Goal: Task Accomplishment & Management: Use online tool/utility

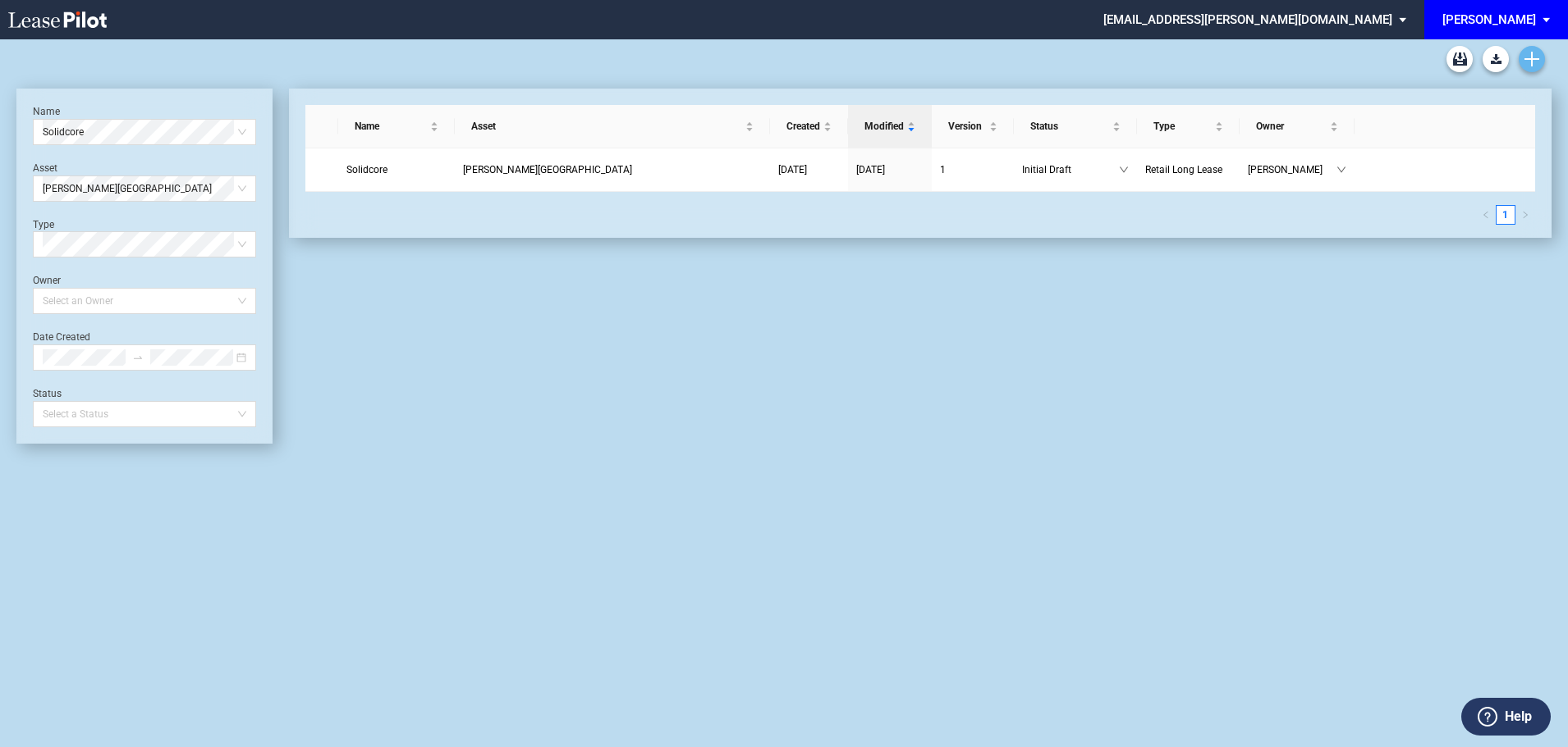
click at [1534, 64] on icon "Create new document" at bounding box center [1531, 58] width 15 height 15
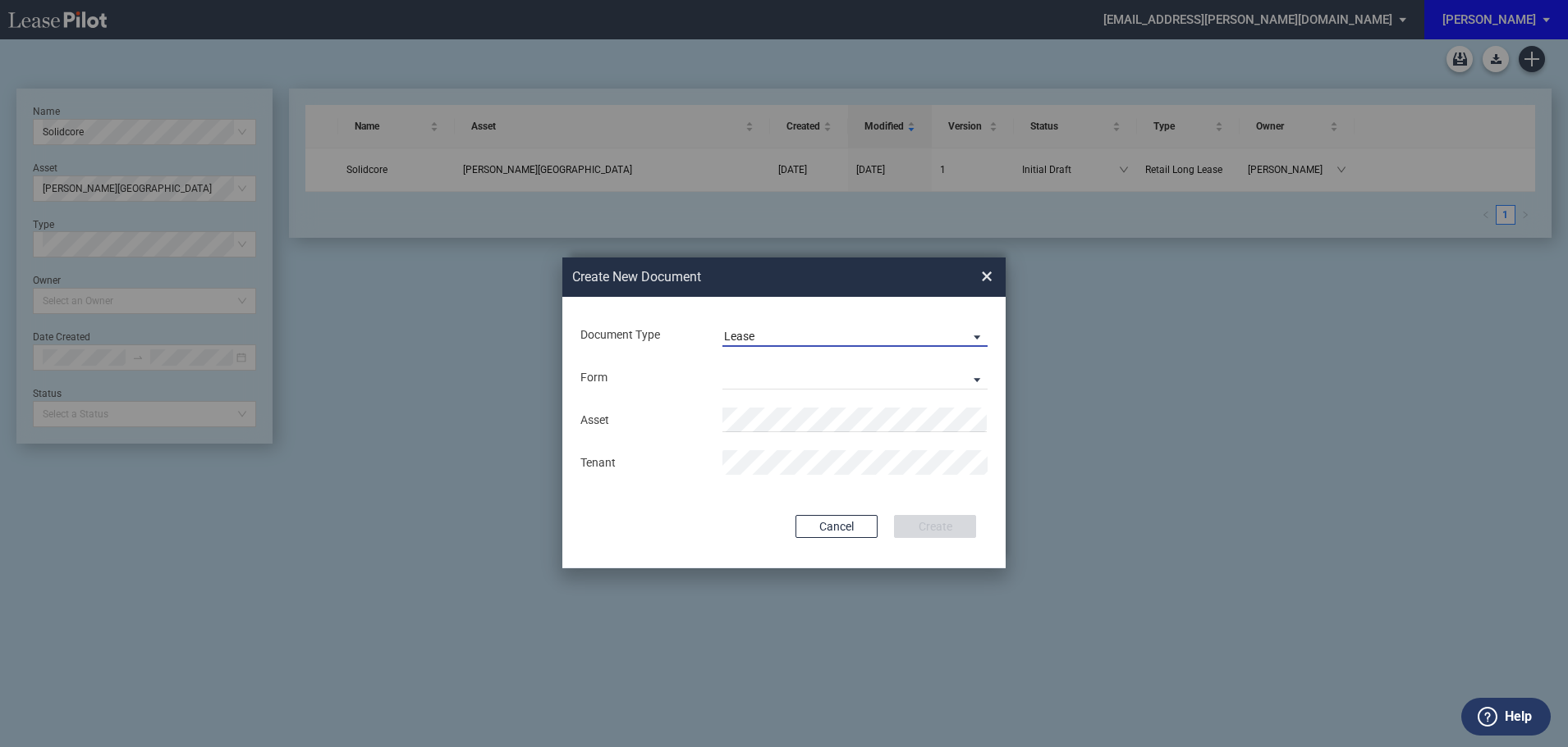
click at [792, 329] on span "Lease" at bounding box center [842, 337] width 235 height 17
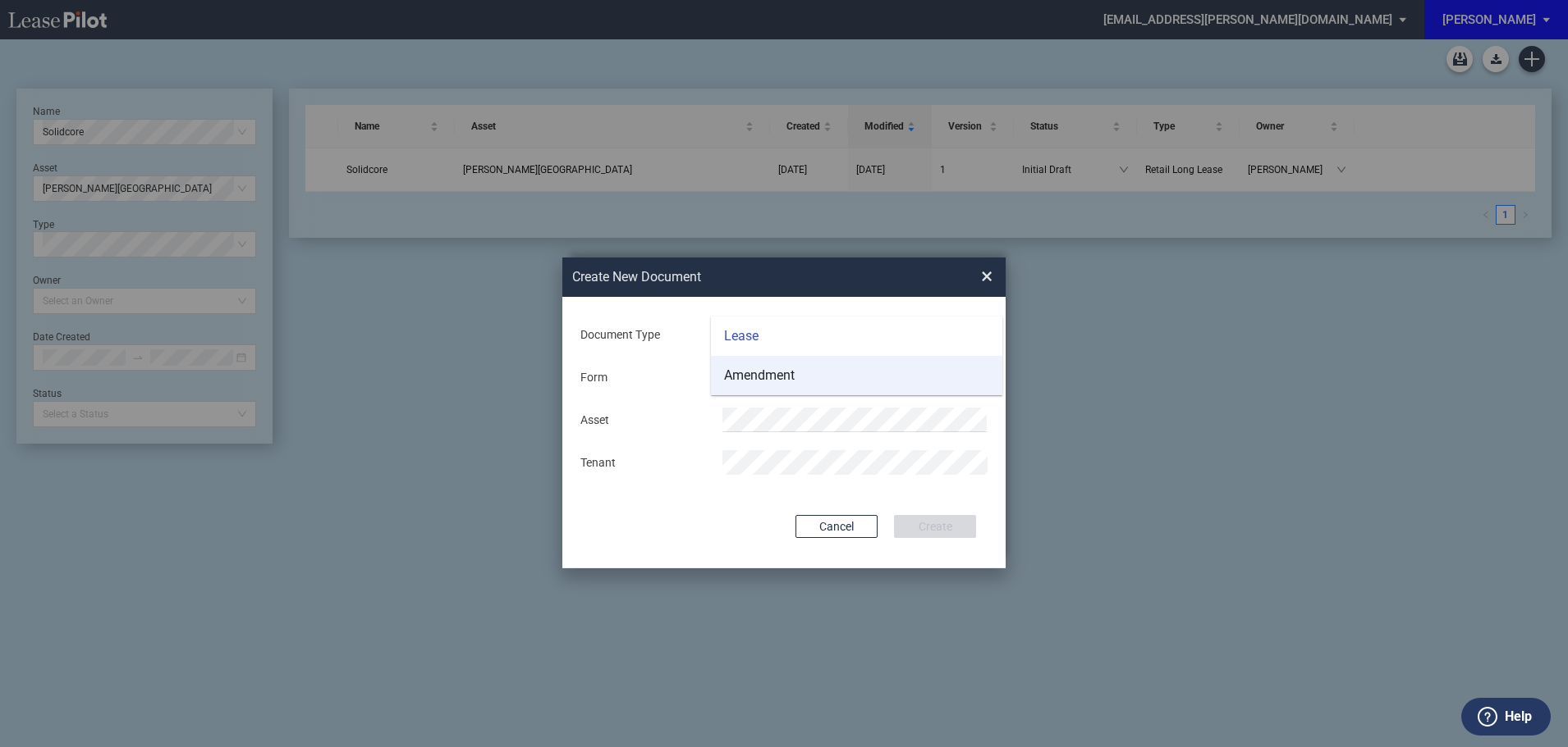
click at [776, 379] on div "Amendment" at bounding box center [760, 376] width 71 height 18
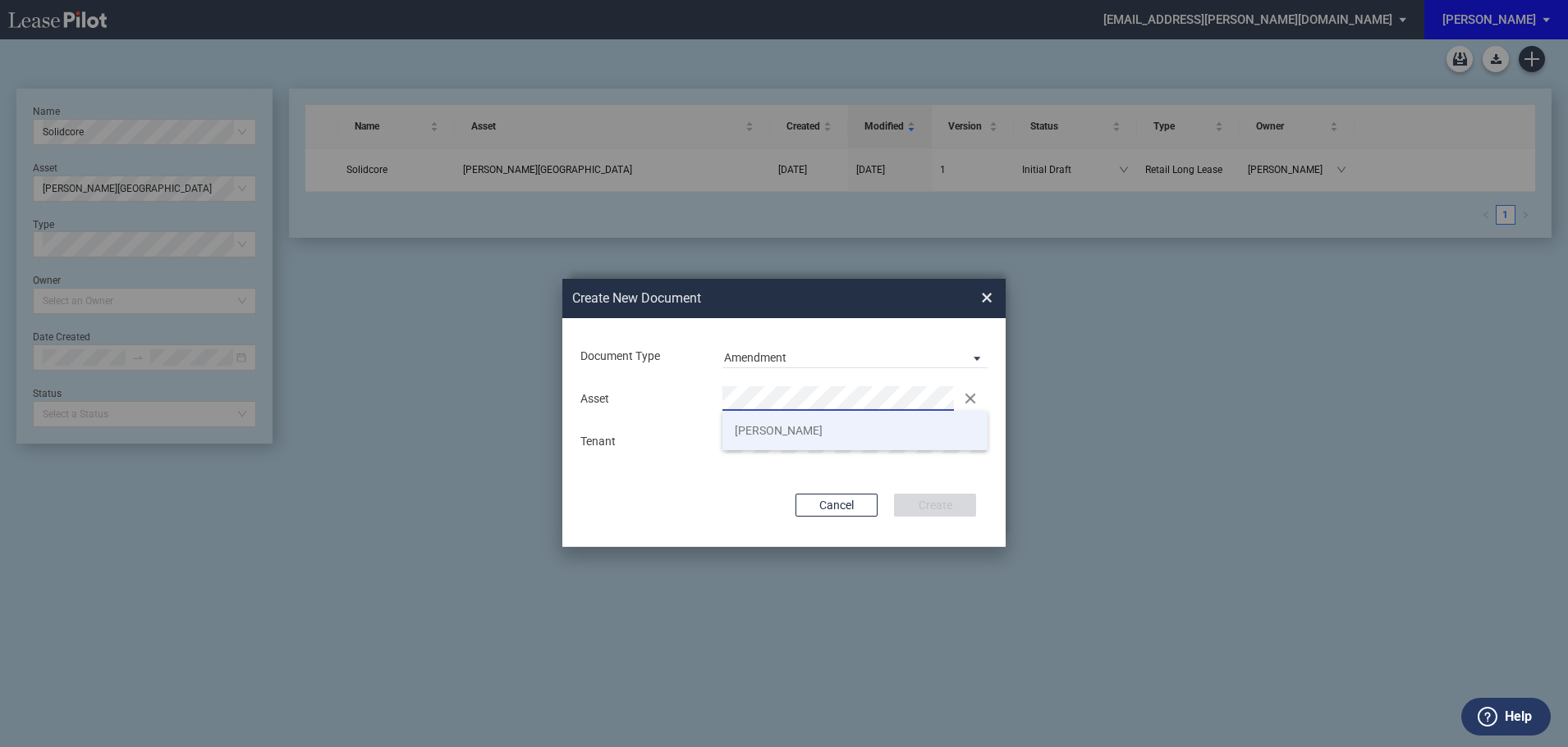
click at [768, 424] on span "[PERSON_NAME]" at bounding box center [778, 431] width 88 height 13
click at [944, 510] on button "Create" at bounding box center [935, 506] width 82 height 23
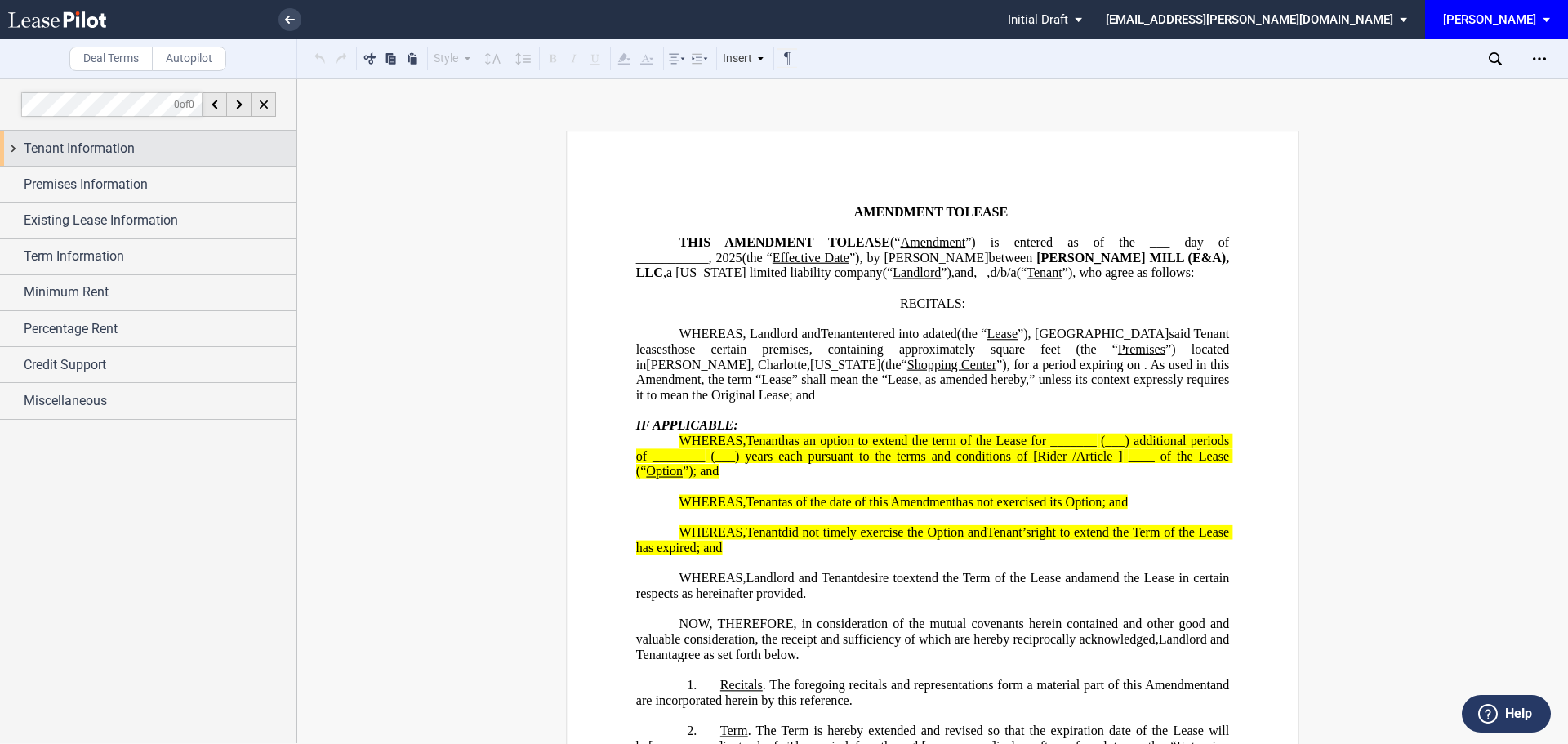
click at [128, 139] on span "Tenant Information" at bounding box center [79, 149] width 111 height 19
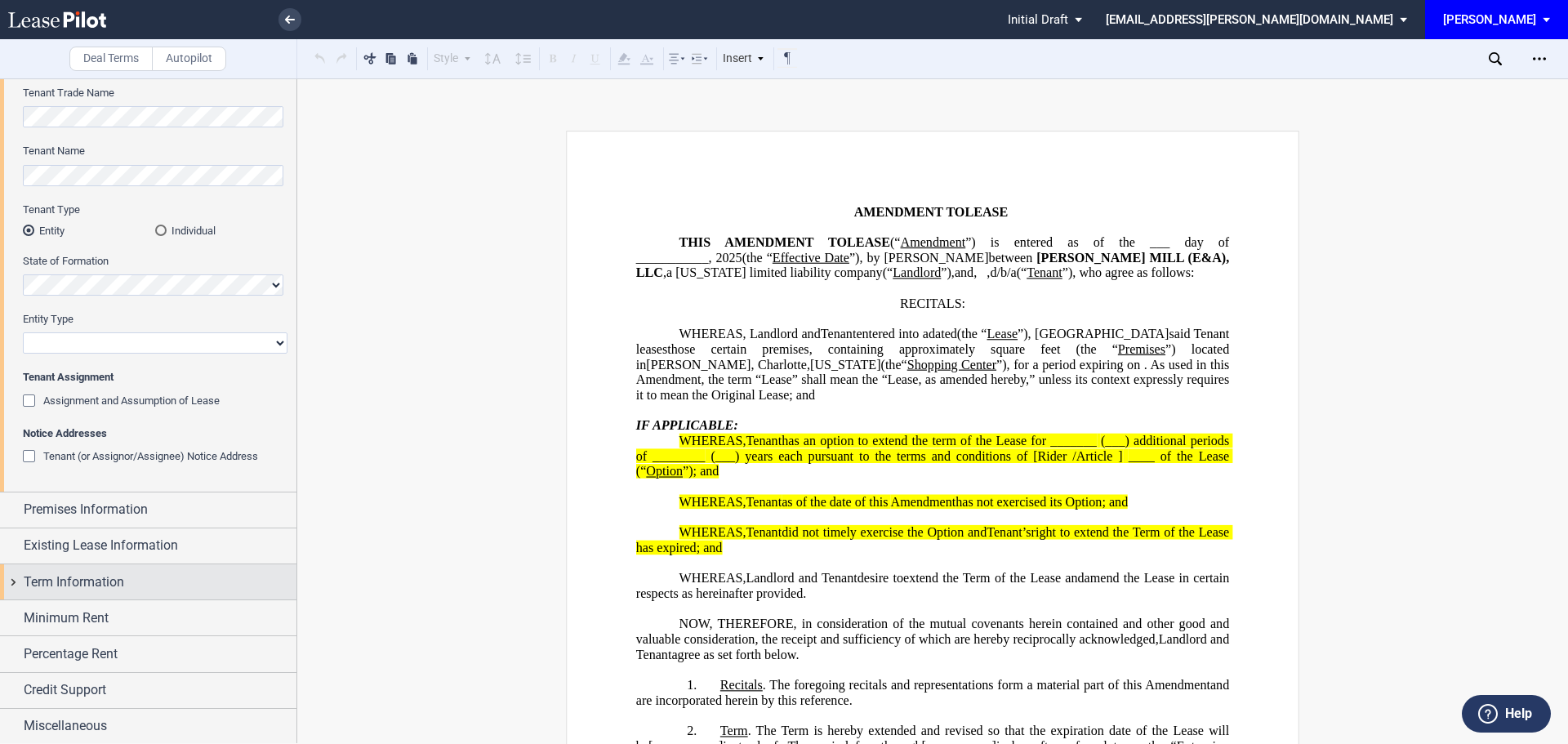
scroll to position [87, 0]
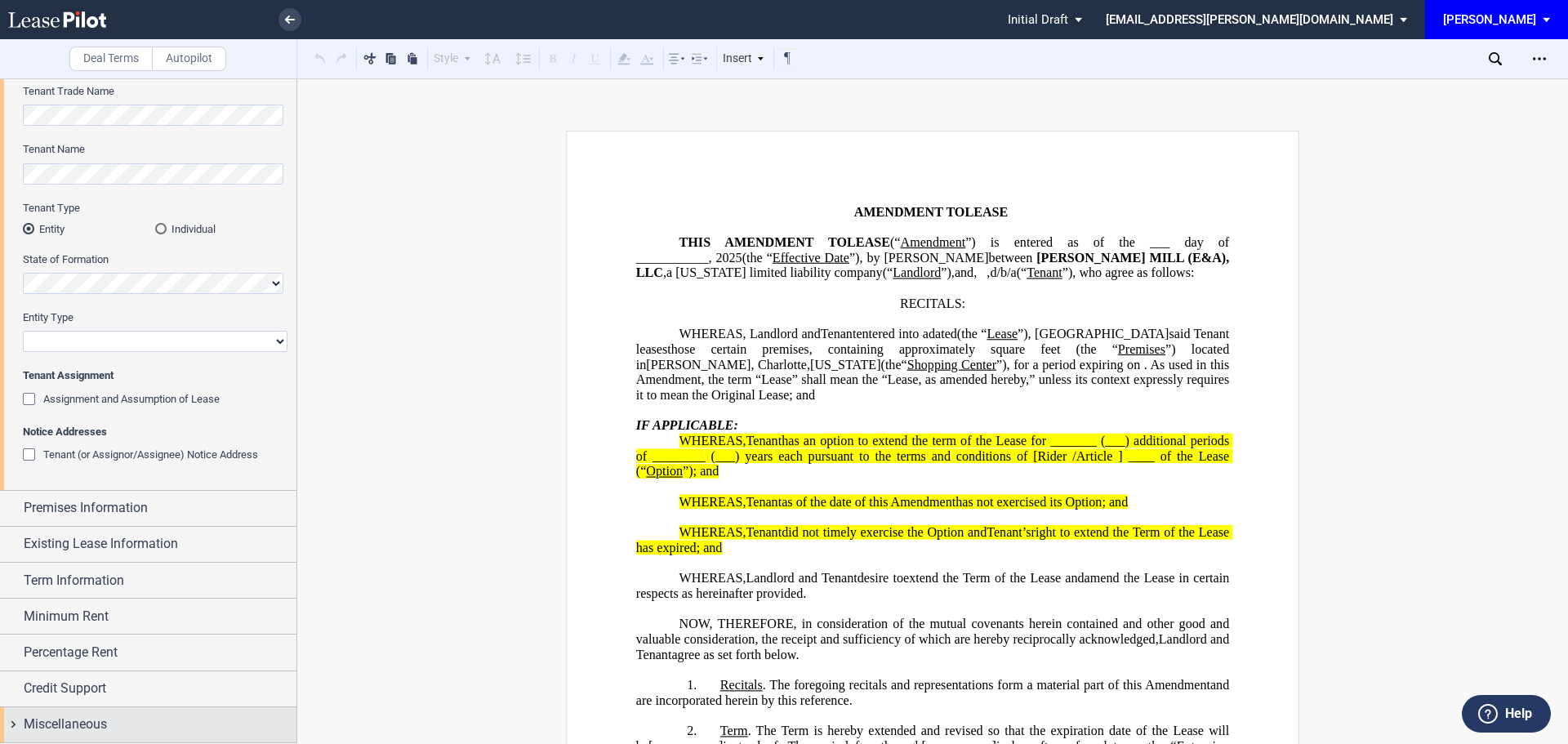
click at [62, 726] on span "Miscellaneous" at bounding box center [65, 725] width 84 height 19
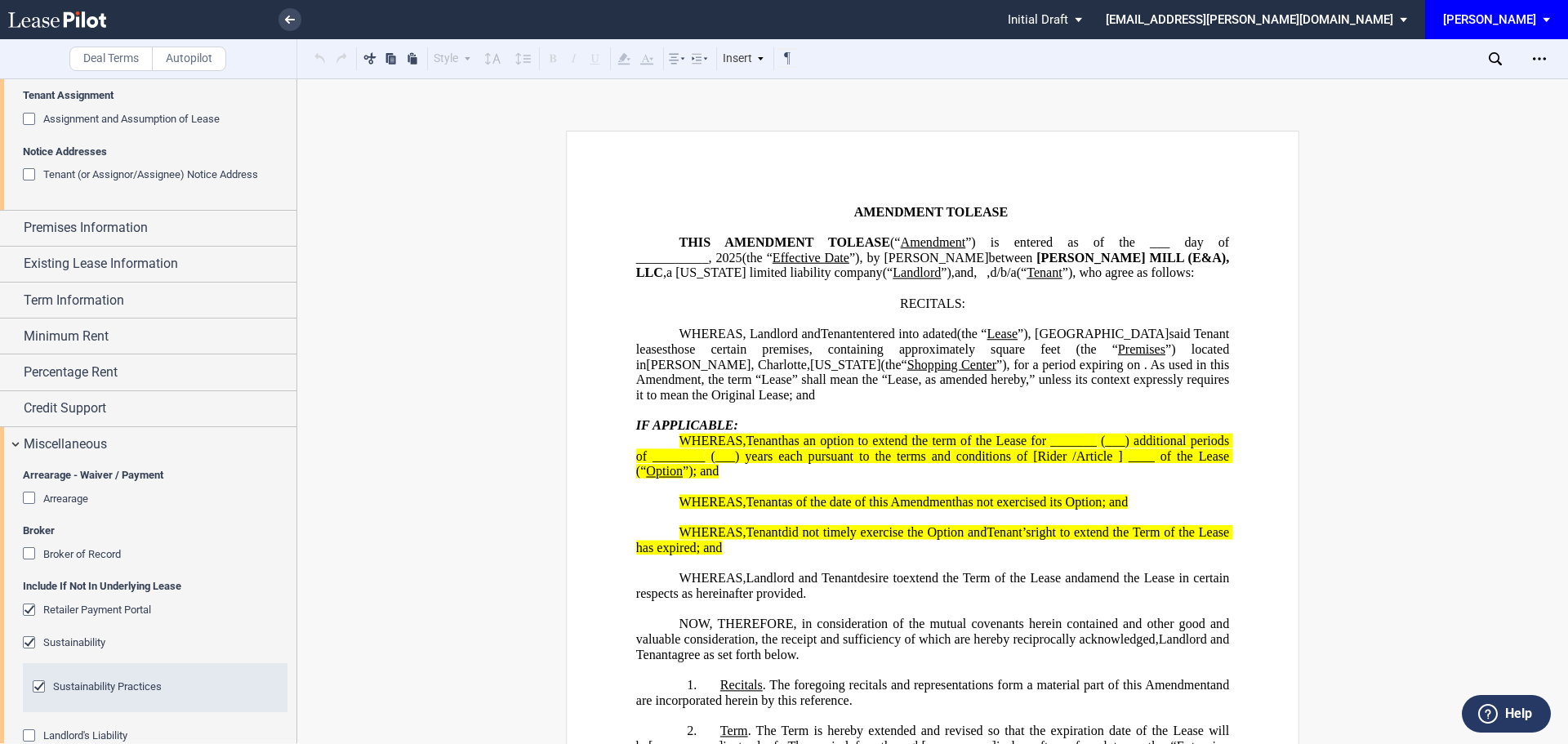
scroll to position [50, 0]
